Goal: Check status

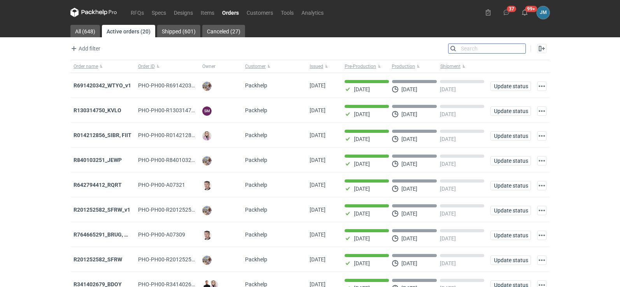
click at [522, 50] on input "Search" at bounding box center [486, 48] width 77 height 9
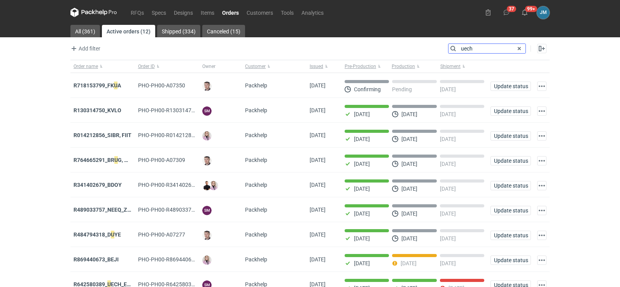
type input "uech"
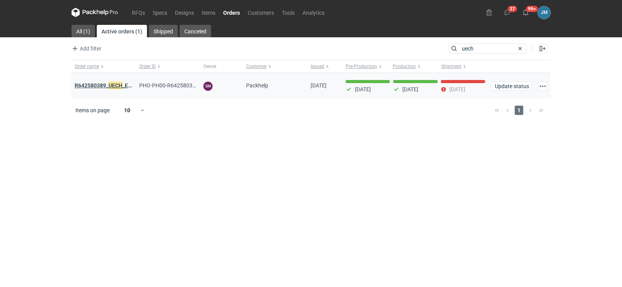
click at [92, 83] on strong "R642580389_ UECH _ESJL" at bounding box center [106, 85] width 63 height 9
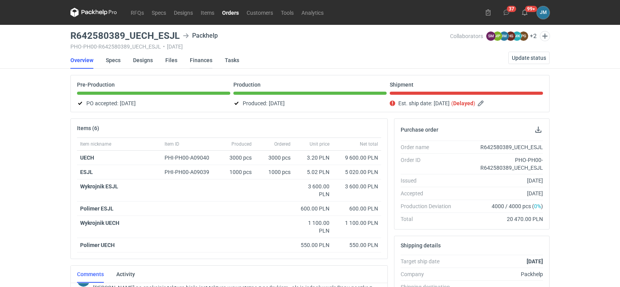
click at [201, 60] on link "Finances" at bounding box center [201, 60] width 23 height 17
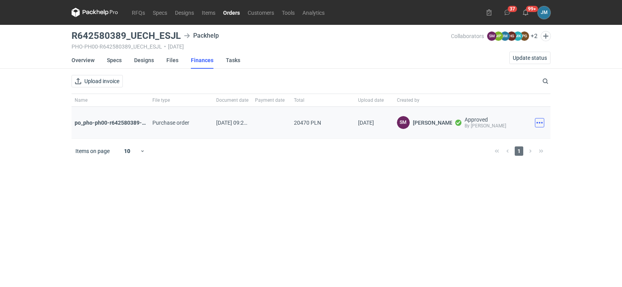
click at [538, 124] on button "button" at bounding box center [539, 122] width 9 height 9
click at [506, 141] on button "Download" at bounding box center [506, 140] width 72 height 12
click at [101, 15] on icon at bounding box center [95, 12] width 47 height 9
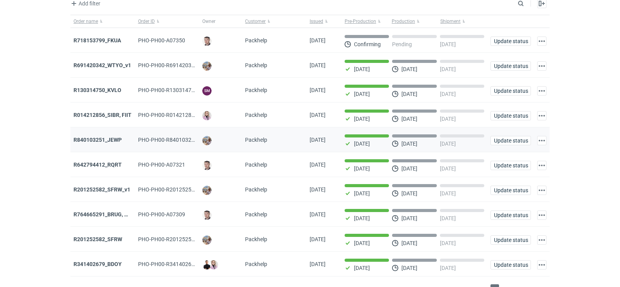
scroll to position [63, 0]
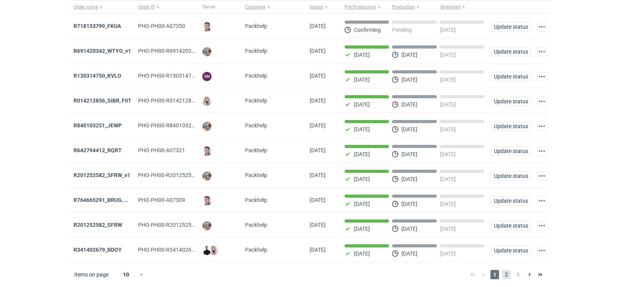
click at [508, 277] on span "2" at bounding box center [506, 274] width 9 height 9
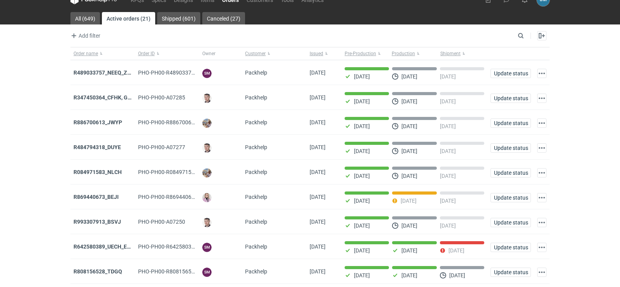
scroll to position [63, 0]
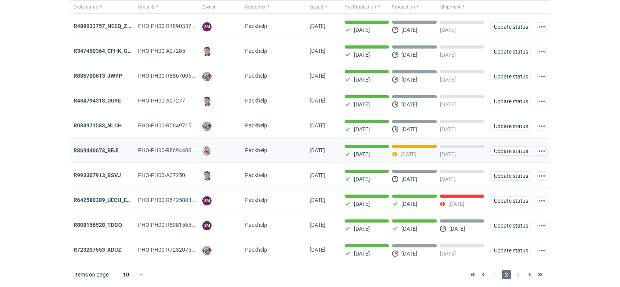
click at [110, 150] on strong "R869440673_BEJI" at bounding box center [96, 150] width 45 height 6
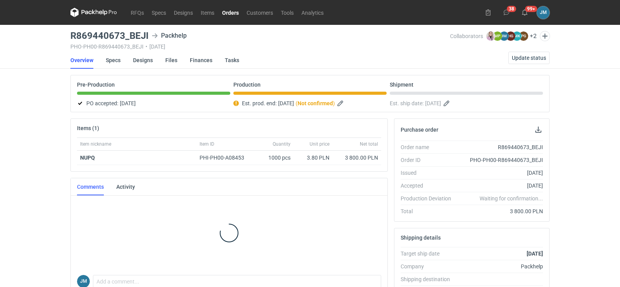
scroll to position [21, 0]
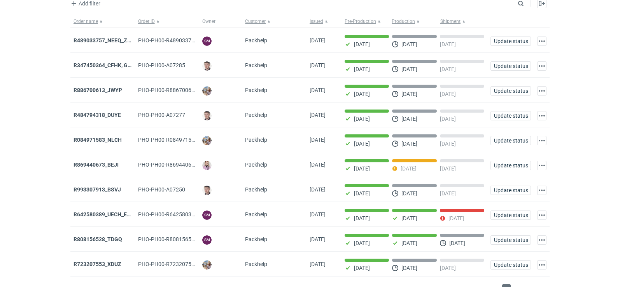
scroll to position [63, 0]
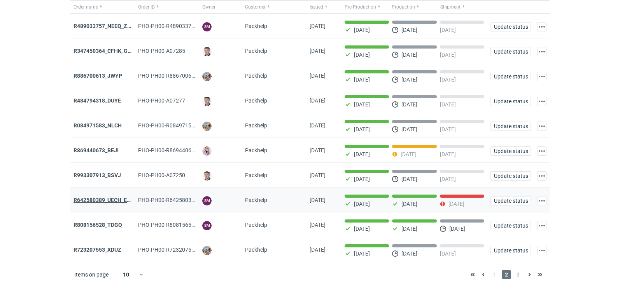
click at [96, 200] on strong "R642580389_UECH_ESJL" at bounding box center [105, 200] width 63 height 6
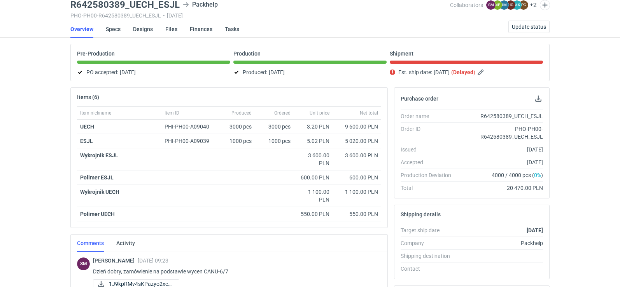
scroll to position [23, 0]
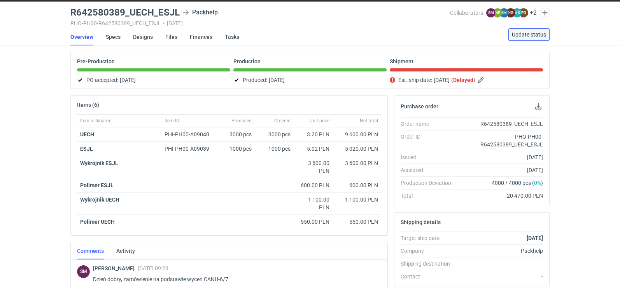
click at [524, 30] on button "Update status" at bounding box center [528, 34] width 41 height 12
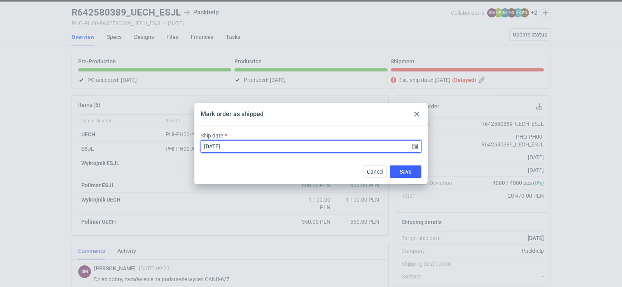
click at [411, 145] on input "[DATE]" at bounding box center [311, 146] width 221 height 12
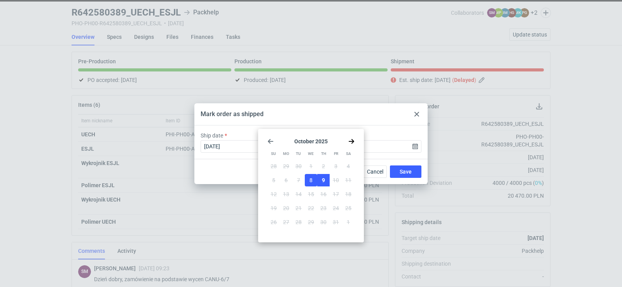
click at [323, 184] on button "9" at bounding box center [323, 180] width 12 height 12
type input "[DATE]"
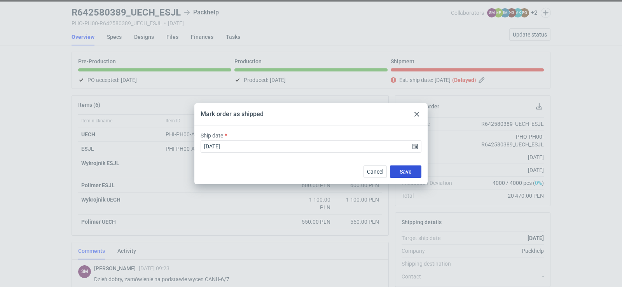
click at [398, 173] on button "Save" at bounding box center [406, 172] width 32 height 12
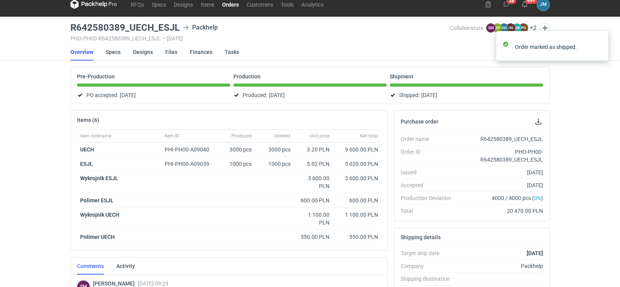
scroll to position [0, 0]
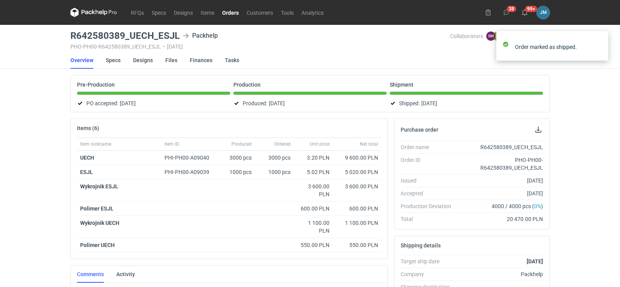
click at [95, 15] on icon at bounding box center [93, 12] width 47 height 9
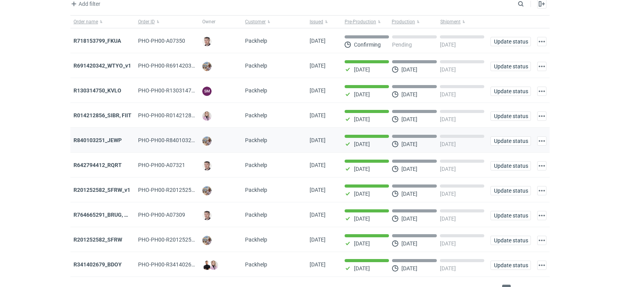
scroll to position [63, 0]
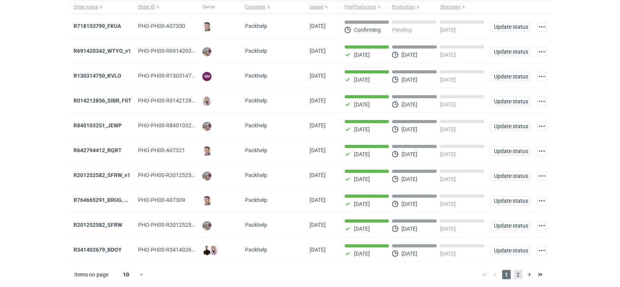
click at [520, 278] on span "2" at bounding box center [518, 274] width 9 height 9
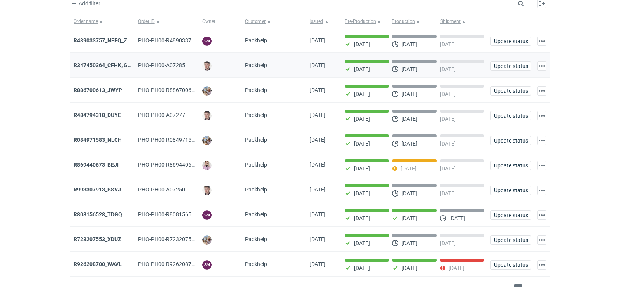
scroll to position [63, 0]
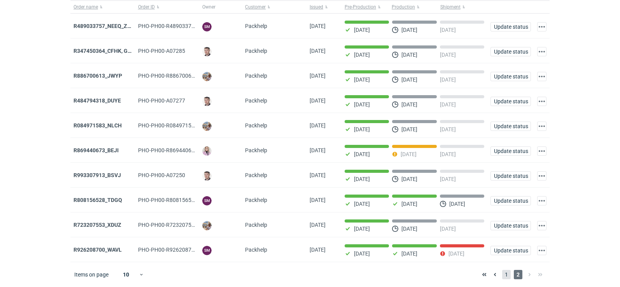
click at [508, 277] on span "1" at bounding box center [506, 274] width 9 height 9
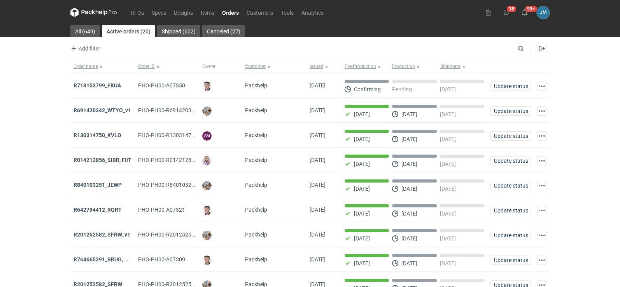
scroll to position [63, 0]
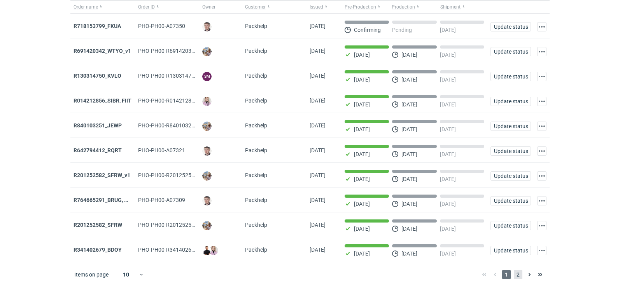
click at [522, 277] on span "2" at bounding box center [518, 274] width 9 height 9
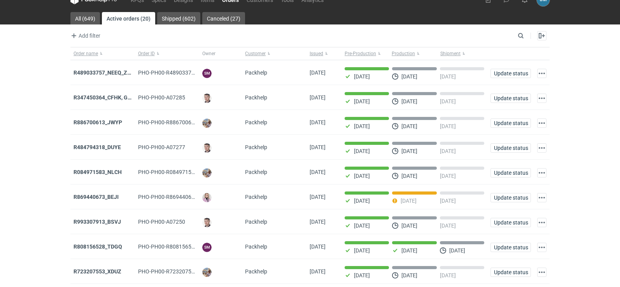
scroll to position [63, 0]
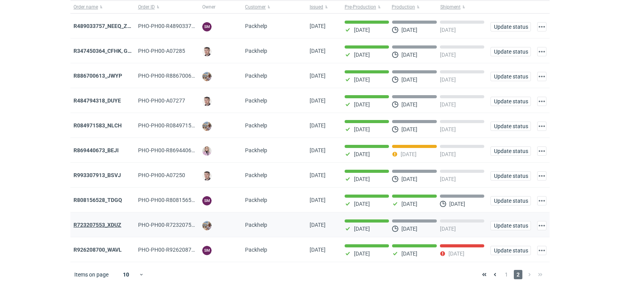
click at [96, 227] on strong "R723207553_XDUZ" at bounding box center [98, 225] width 48 height 6
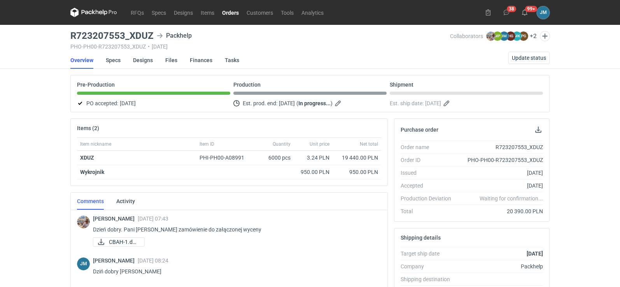
click at [100, 8] on icon at bounding box center [93, 12] width 47 height 9
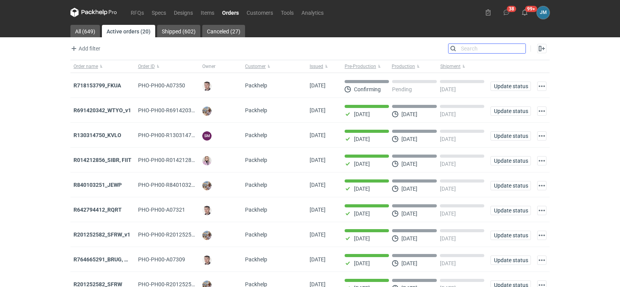
click at [518, 51] on input "Search" at bounding box center [486, 48] width 77 height 9
click at [477, 50] on input "Search" at bounding box center [486, 48] width 77 height 9
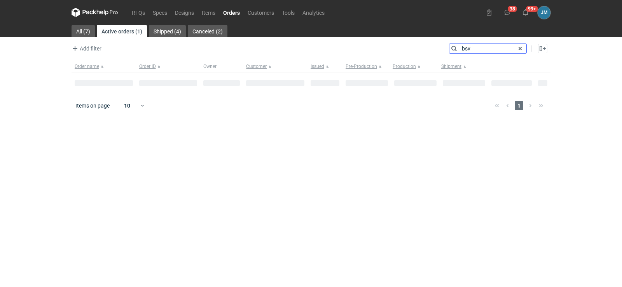
type input "bsv"
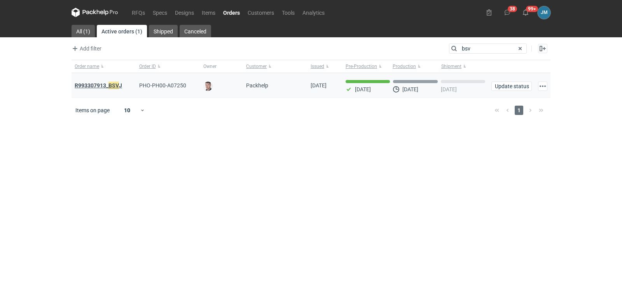
click at [99, 87] on strong "R993307913_ BSV J" at bounding box center [98, 85] width 47 height 9
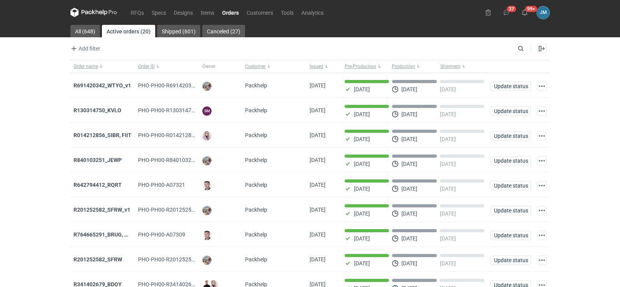
click at [98, 11] on icon at bounding box center [93, 12] width 47 height 9
